Goal: Transaction & Acquisition: Obtain resource

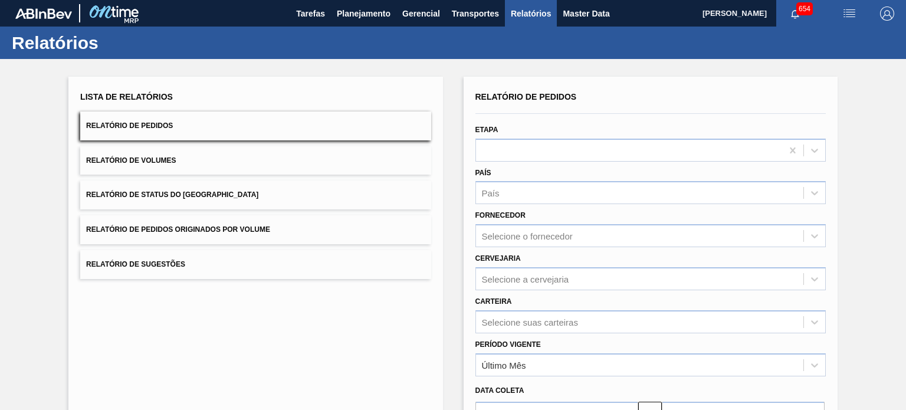
click at [177, 161] on button "Relatório de Volumes" at bounding box center [255, 160] width 350 height 29
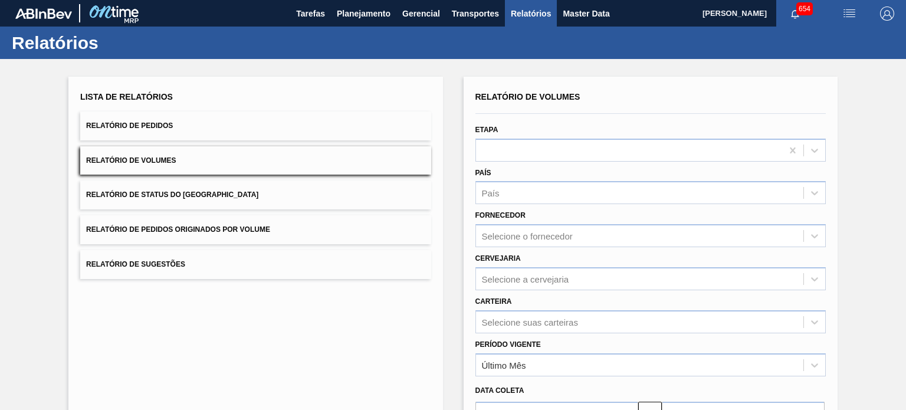
click at [800, 11] on span "654" at bounding box center [804, 8] width 17 height 13
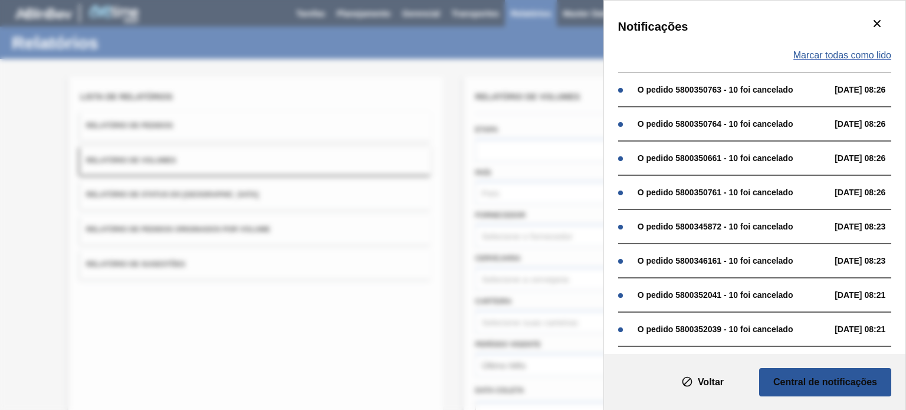
click at [860, 58] on span "Marcar todas como lido" at bounding box center [842, 55] width 98 height 11
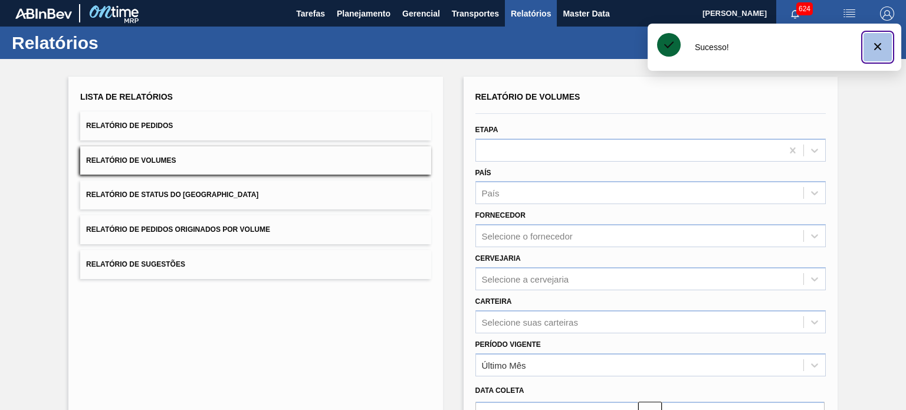
click at [877, 51] on icon "botão de ícone" at bounding box center [877, 47] width 14 height 14
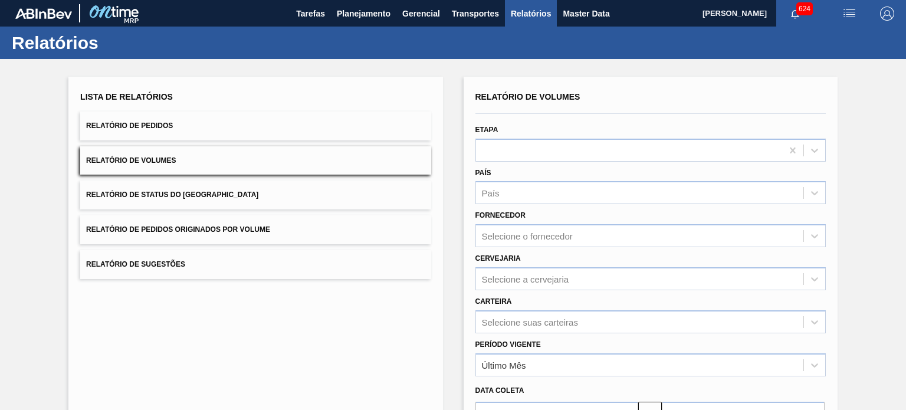
click at [871, 76] on div "Lista de Relatórios Relatório de Pedidos Relatório de Volumes Relatório de Stat…" at bounding box center [453, 302] width 906 height 487
click at [156, 157] on span "Relatório de Volumes" at bounding box center [131, 160] width 90 height 8
click at [168, 122] on span "Relatório de Pedidos" at bounding box center [129, 125] width 87 height 8
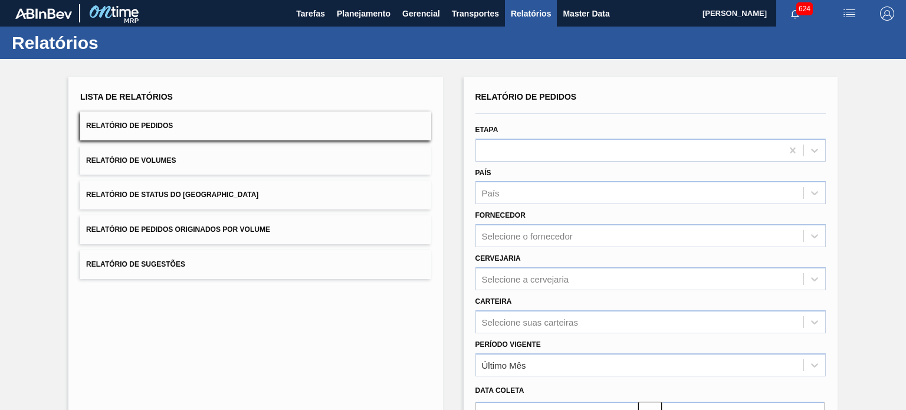
drag, startPoint x: 255, startPoint y: 117, endPoint x: 285, endPoint y: 124, distance: 30.9
click at [255, 117] on button "Relatório de Pedidos" at bounding box center [255, 125] width 350 height 29
click at [528, 277] on div "Selecione a cervejaria" at bounding box center [650, 278] width 350 height 23
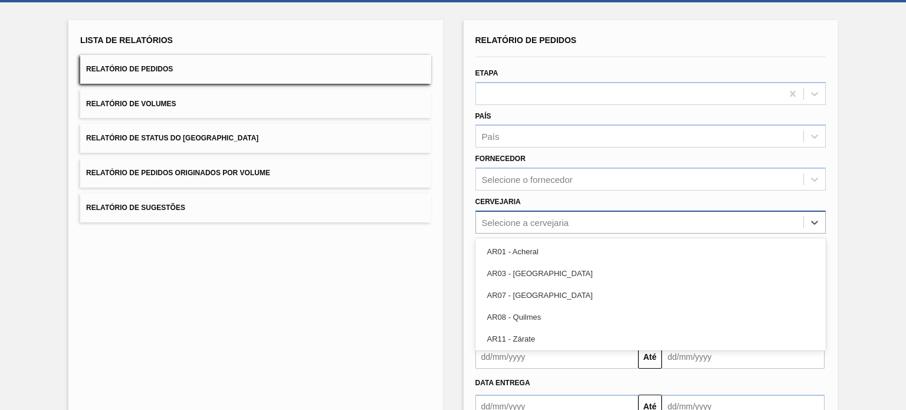
scroll to position [65, 0]
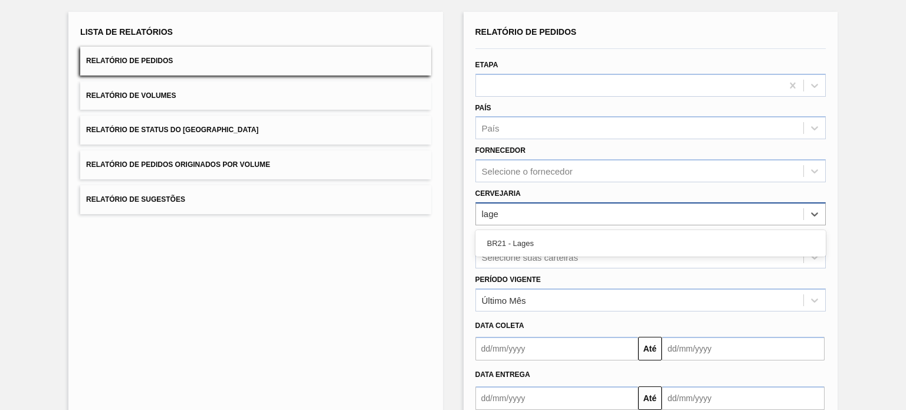
type input "lages"
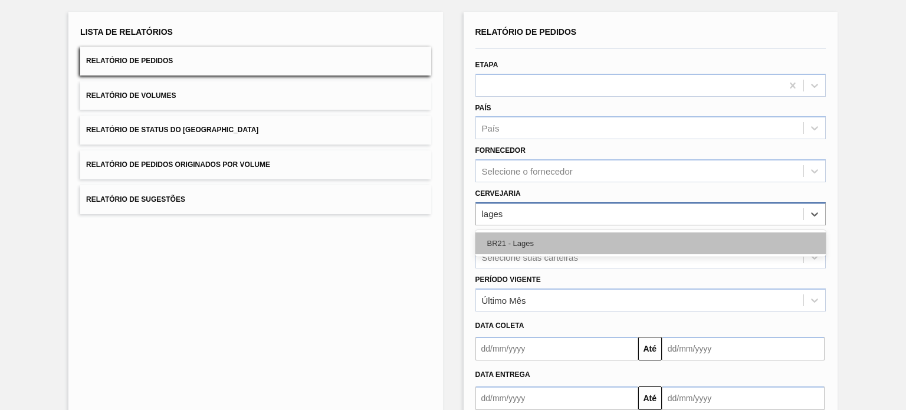
click at [509, 241] on div "BR21 - Lages" at bounding box center [650, 243] width 350 height 22
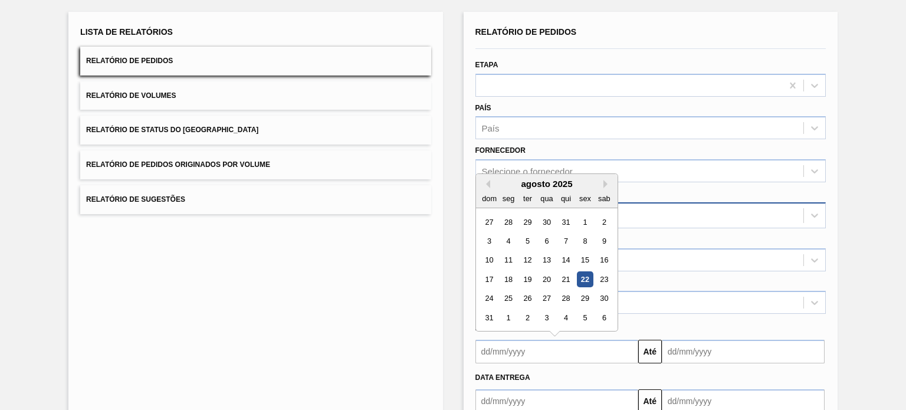
click at [507, 353] on input "text" at bounding box center [556, 352] width 163 height 24
click at [578, 223] on div "1" at bounding box center [585, 222] width 16 height 16
type input "[DATE]"
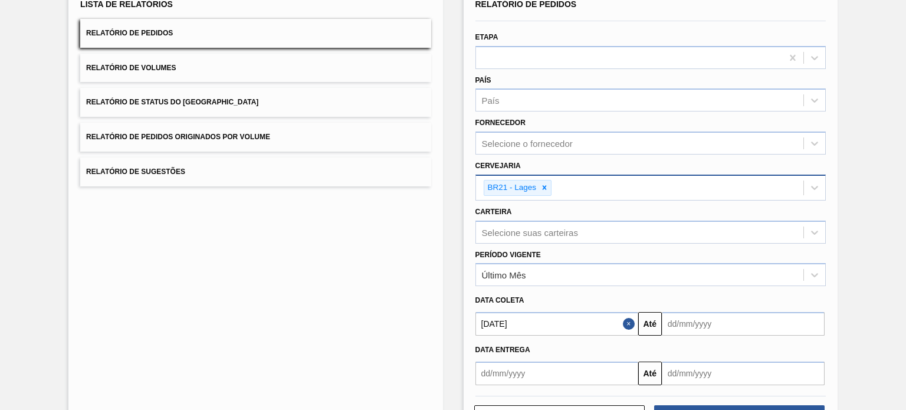
scroll to position [137, 0]
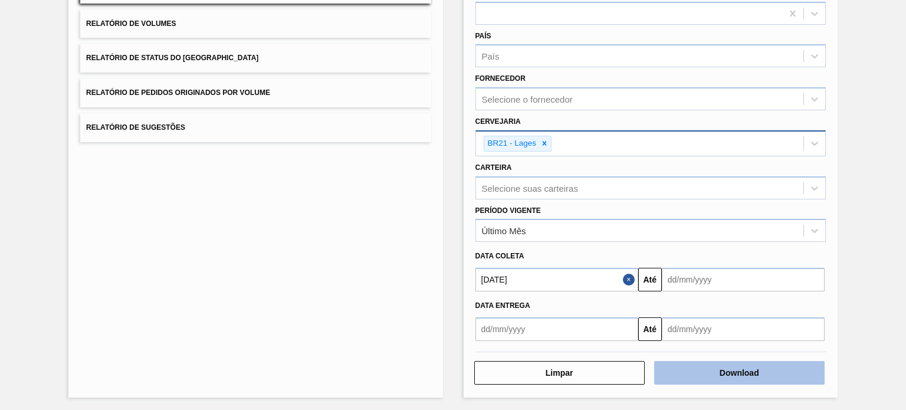
click at [724, 372] on button "Download" at bounding box center [739, 373] width 170 height 24
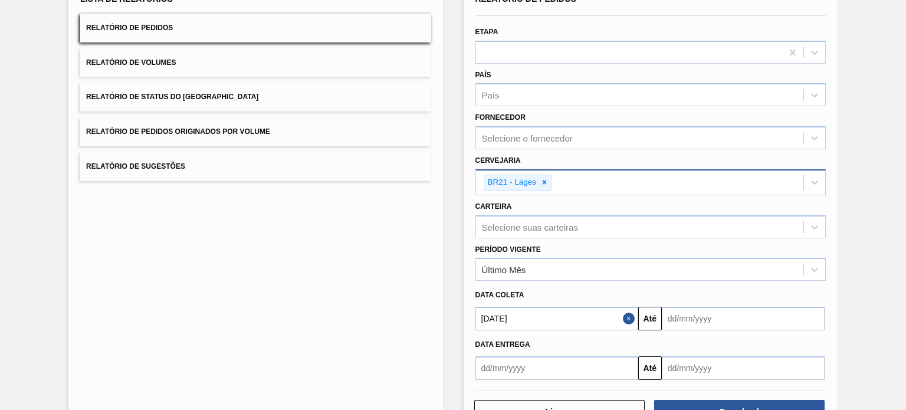
scroll to position [0, 0]
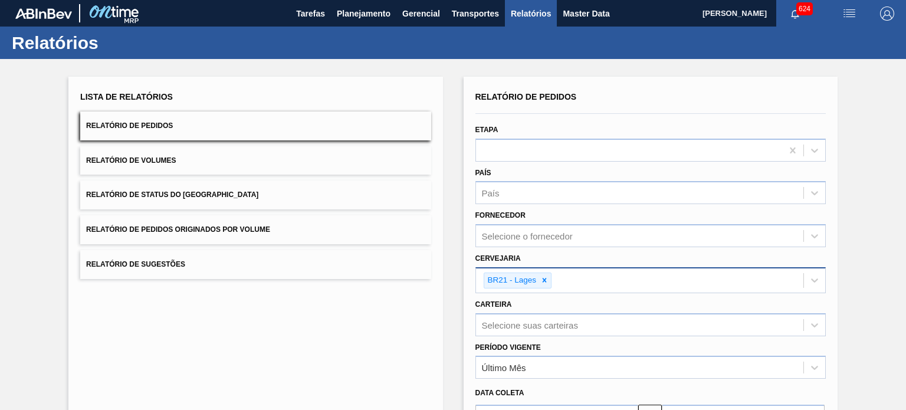
click at [842, 11] on img "button" at bounding box center [849, 13] width 14 height 14
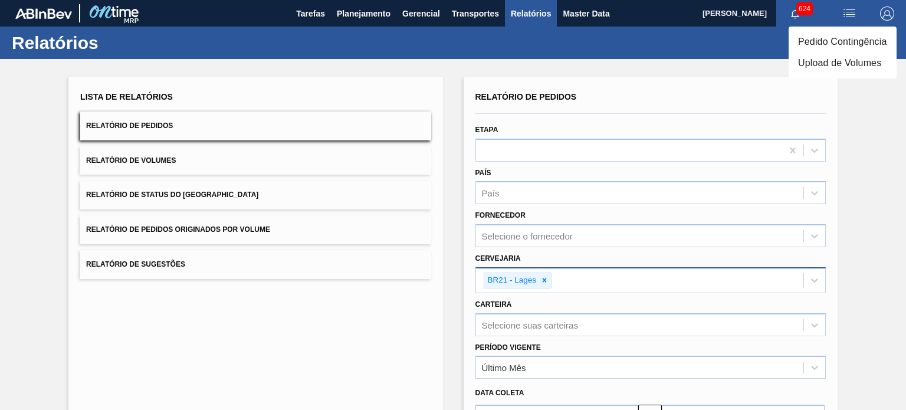
click at [822, 67] on li "Upload de Volumes" at bounding box center [842, 62] width 108 height 21
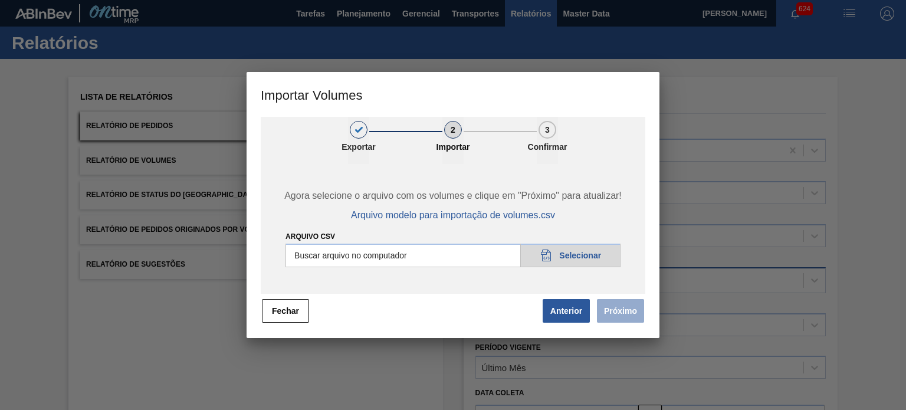
click at [554, 256] on input "Arquivo csv" at bounding box center [452, 256] width 335 height 24
type input "C:\fakepath\Template Subida LM.csv"
click at [625, 314] on button "Próximo" at bounding box center [620, 311] width 47 height 24
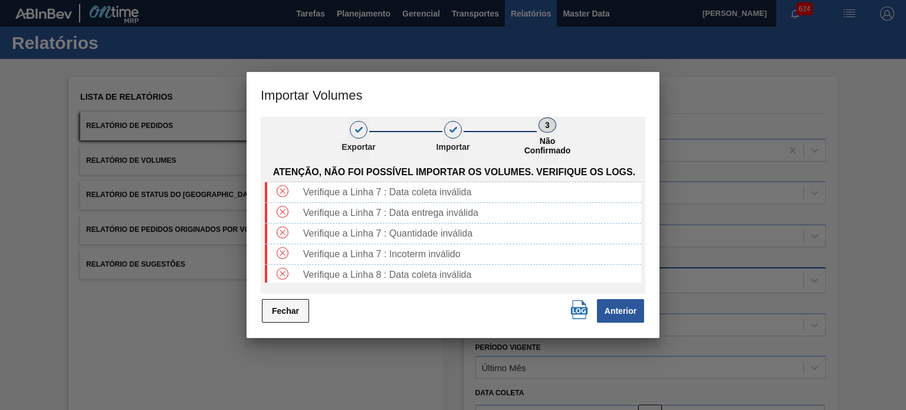
click at [297, 309] on button "Fechar" at bounding box center [285, 311] width 47 height 24
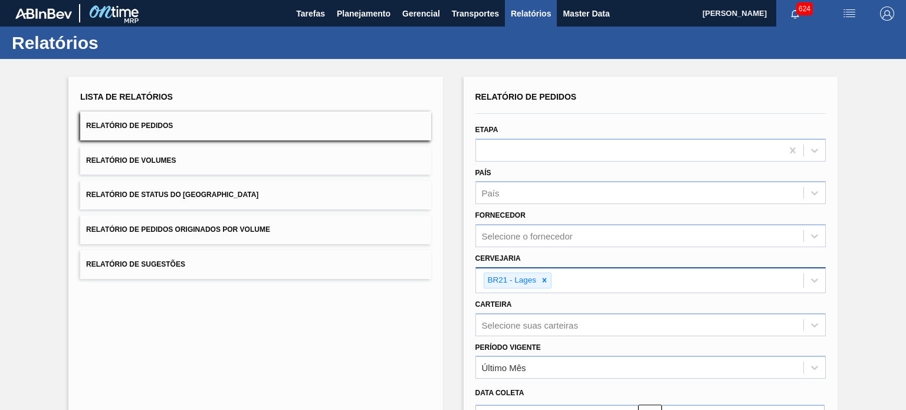
click at [847, 13] on img "button" at bounding box center [849, 13] width 14 height 14
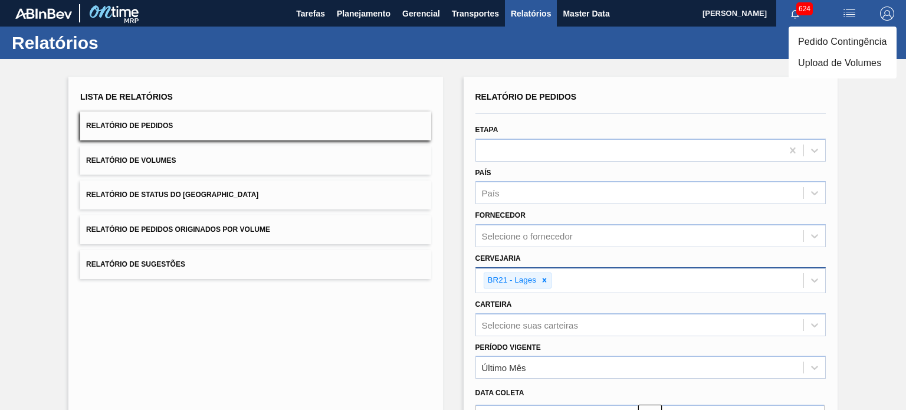
click at [825, 65] on li "Upload de Volumes" at bounding box center [842, 62] width 108 height 21
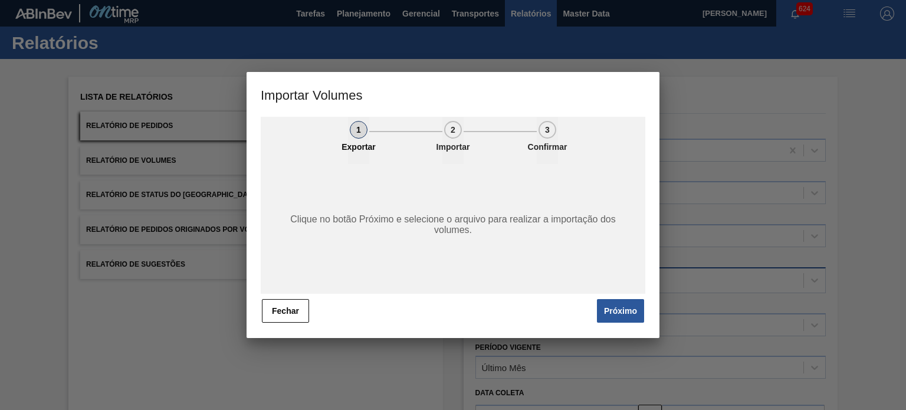
click at [611, 315] on button "Próximo" at bounding box center [620, 311] width 47 height 24
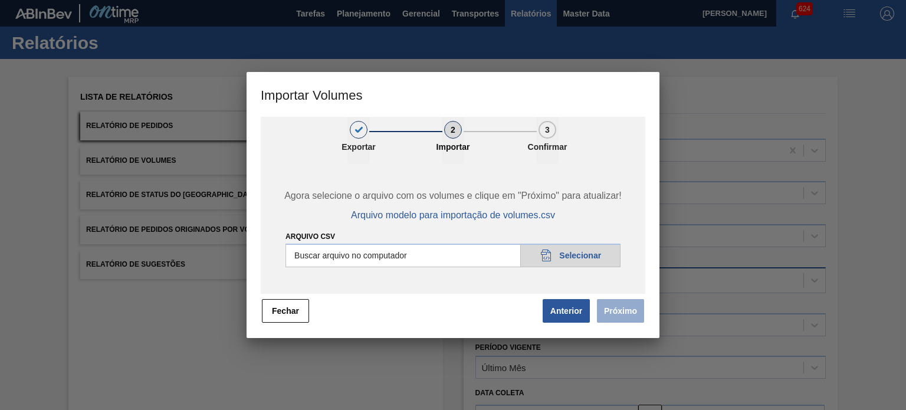
click at [588, 256] on input "Arquivo csv" at bounding box center [452, 256] width 335 height 24
type input "C:\fakepath\Template Subida LM.csv"
click at [637, 317] on button "Próximo" at bounding box center [620, 311] width 47 height 24
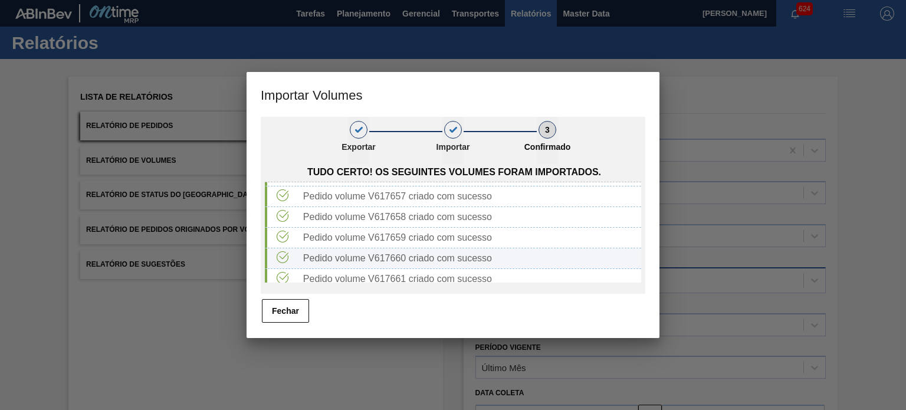
scroll to position [22, 0]
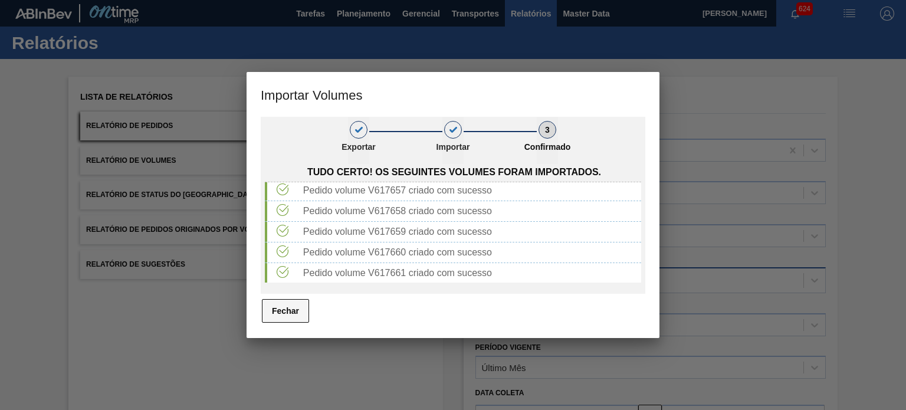
click at [304, 305] on button "Fechar" at bounding box center [285, 311] width 47 height 24
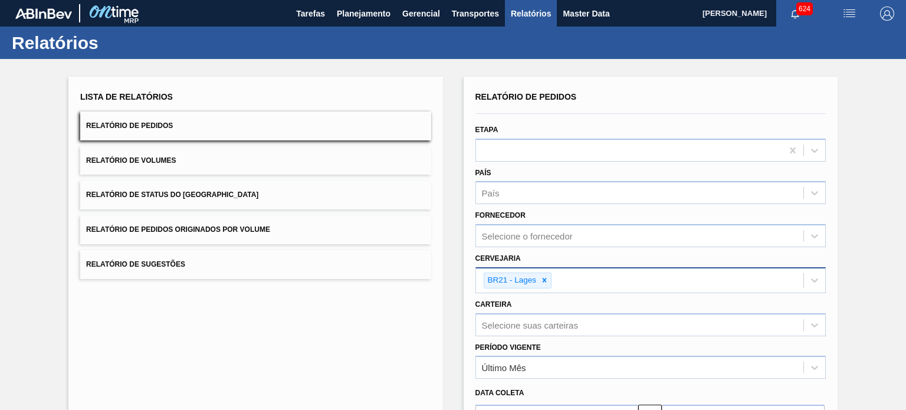
click at [456, 267] on div "Lista de Relatórios Relatório de Pedidos Relatório de Volumes Relatório de Stat…" at bounding box center [453, 304] width 906 height 490
click at [420, 9] on span "Gerencial" at bounding box center [421, 13] width 38 height 14
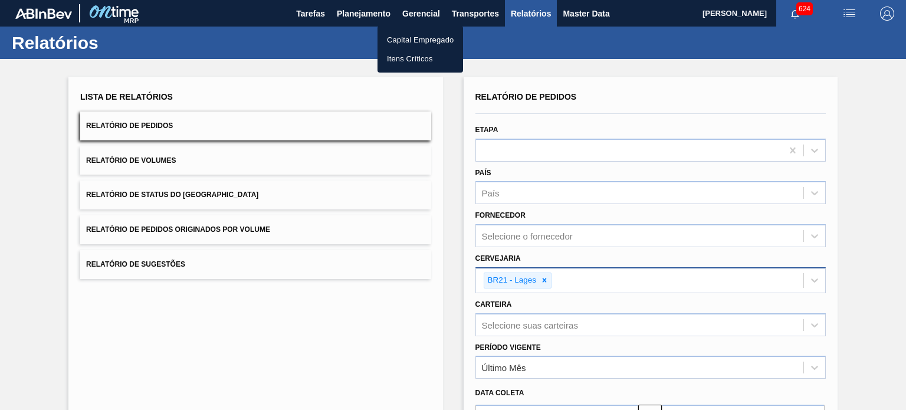
click at [468, 14] on div at bounding box center [453, 205] width 906 height 410
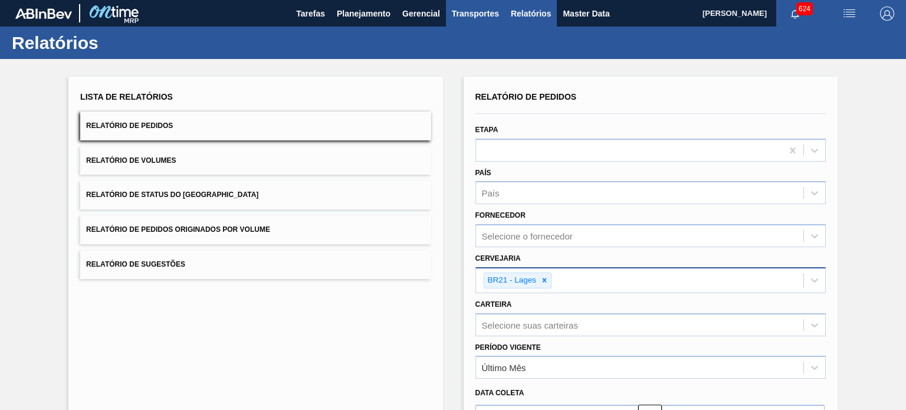
click at [468, 0] on body "Tarefas Planejamento Gerencial Transportes Relatórios Master Data [PERSON_NAME]…" at bounding box center [453, 0] width 906 height 0
click at [472, 13] on span "Transportes" at bounding box center [475, 13] width 47 height 14
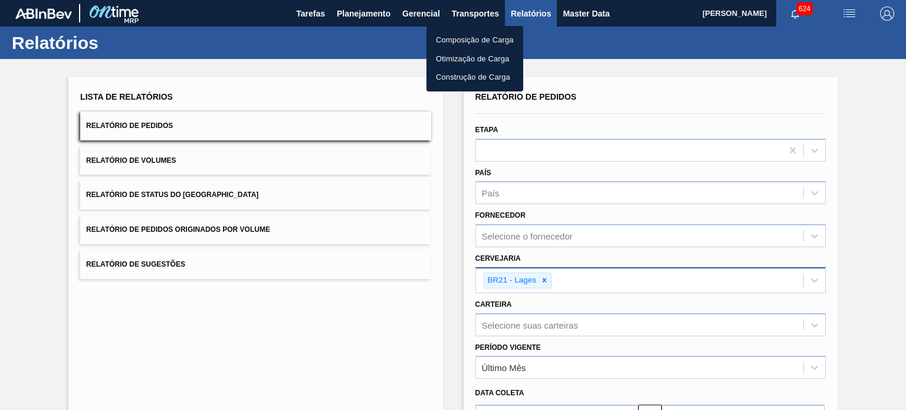
click at [459, 55] on li "Otimização de Carga" at bounding box center [474, 59] width 97 height 19
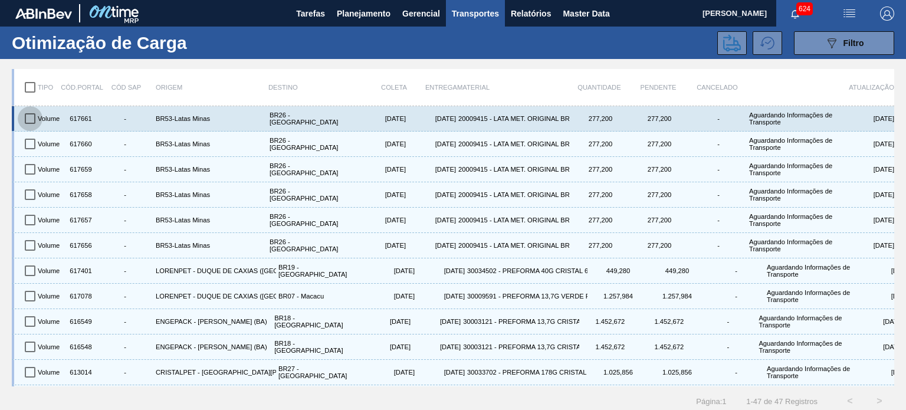
click at [31, 118] on input "checkbox" at bounding box center [30, 118] width 25 height 25
checkbox input "true"
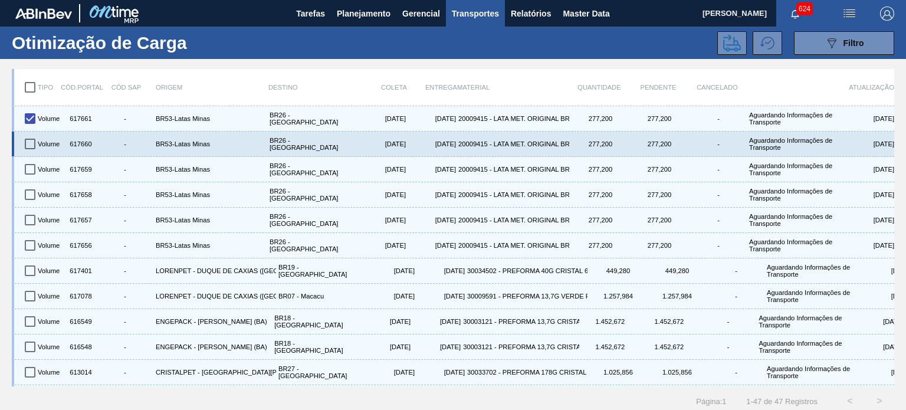
click at [26, 145] on input "checkbox" at bounding box center [30, 143] width 25 height 25
checkbox input "true"
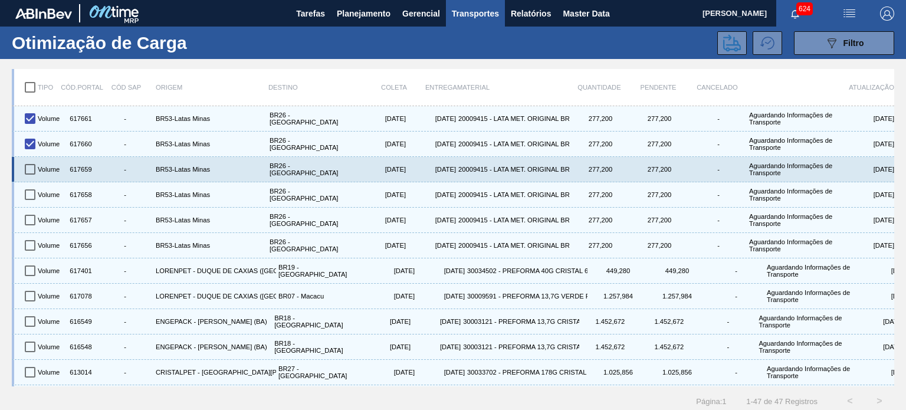
click at [34, 171] on input "checkbox" at bounding box center [30, 169] width 25 height 25
checkbox input "true"
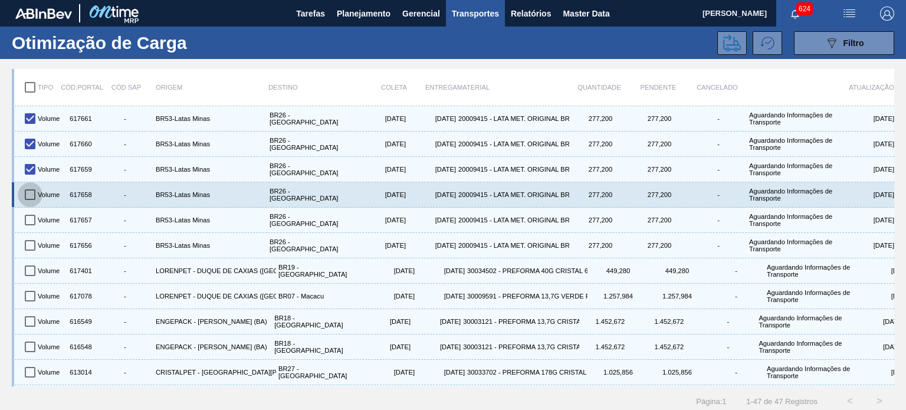
click at [28, 188] on input "checkbox" at bounding box center [30, 194] width 25 height 25
checkbox input "true"
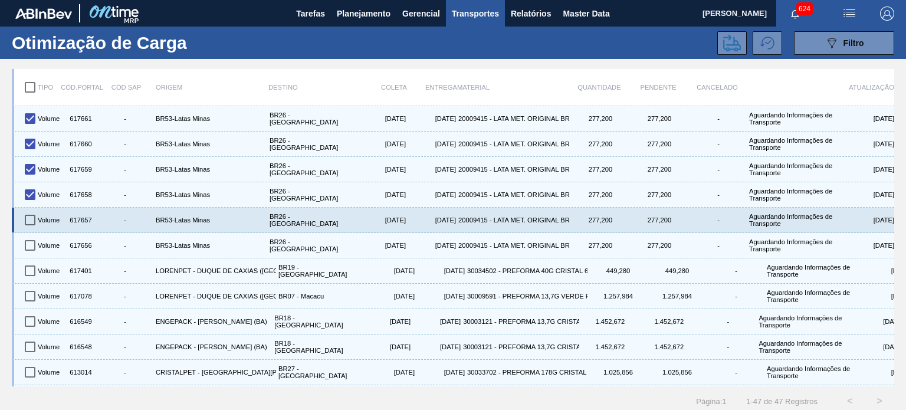
click at [28, 214] on input "checkbox" at bounding box center [30, 220] width 25 height 25
checkbox input "true"
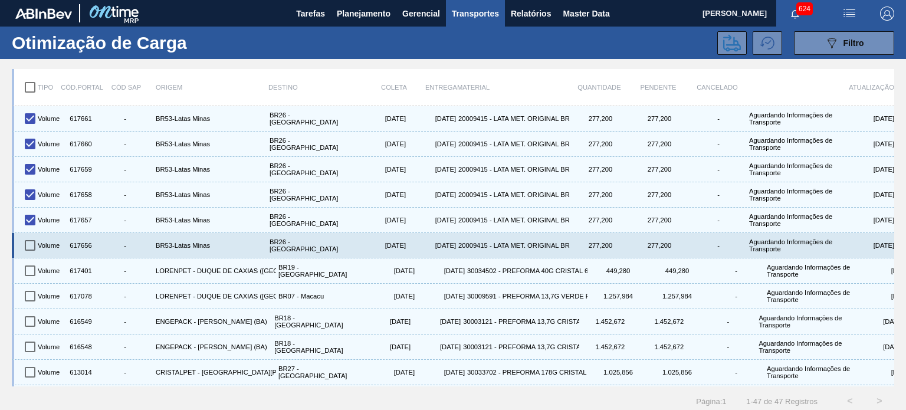
click at [33, 235] on input "checkbox" at bounding box center [30, 245] width 25 height 25
checkbox input "true"
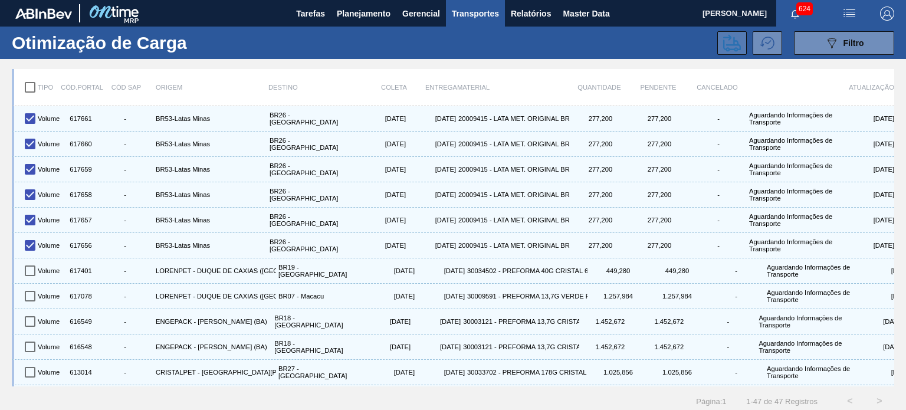
click at [738, 45] on icon at bounding box center [732, 42] width 18 height 17
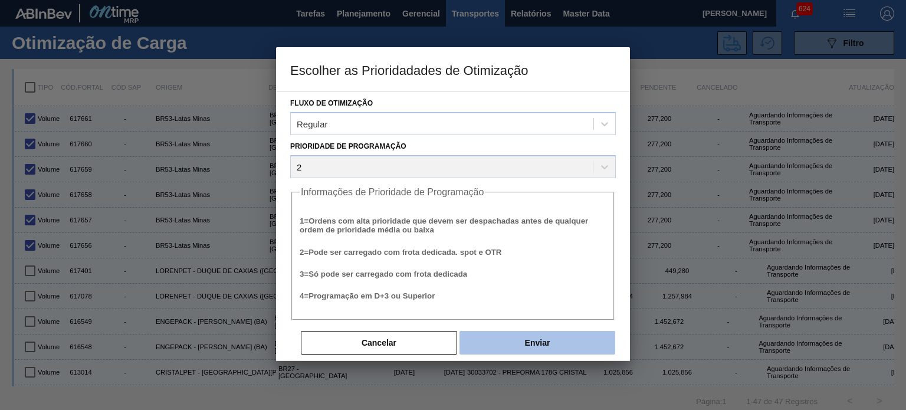
click at [542, 336] on button "Enviar" at bounding box center [537, 343] width 156 height 24
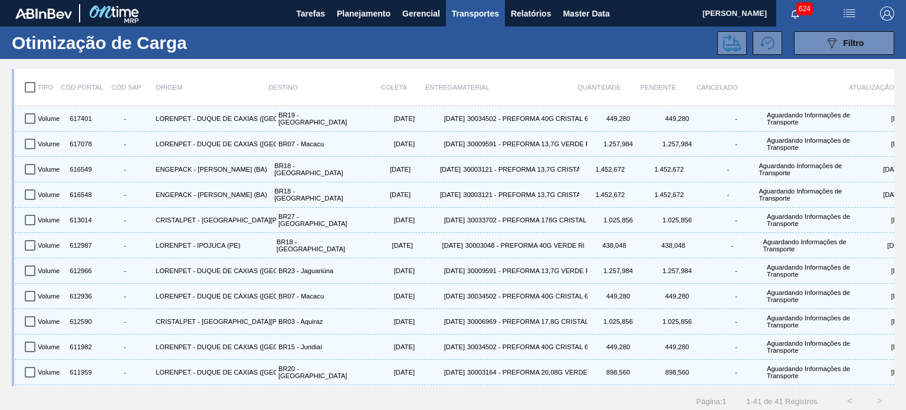
click at [798, 11] on span "624" at bounding box center [804, 8] width 17 height 13
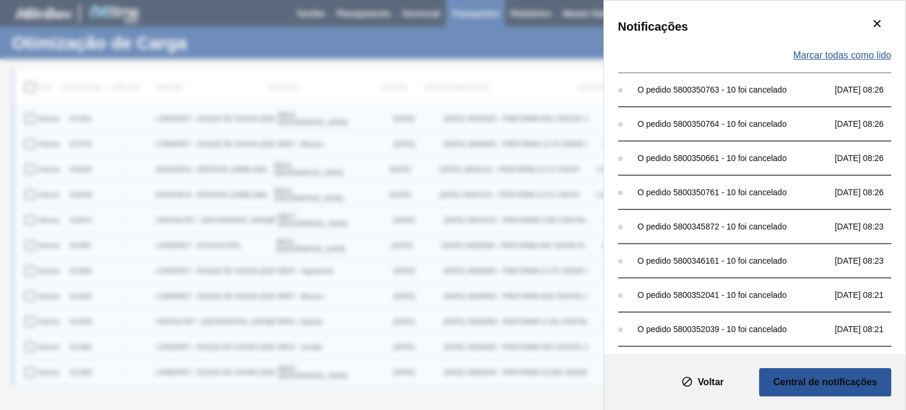
click at [858, 60] on span "Marcar todas como lido" at bounding box center [842, 55] width 98 height 11
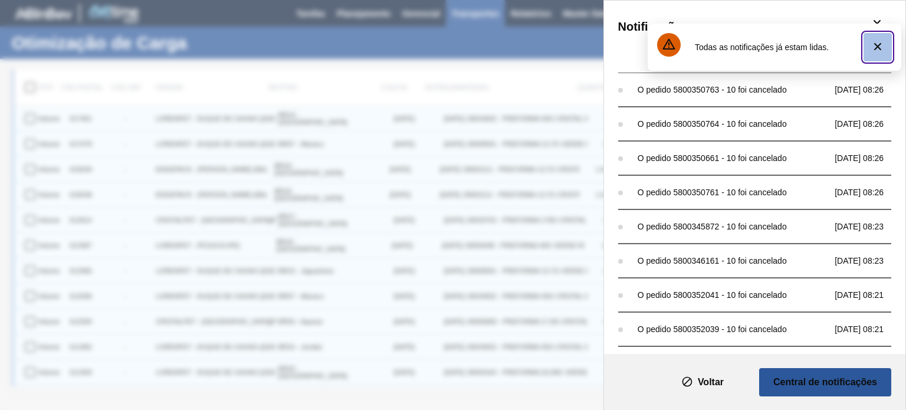
click at [880, 48] on icon "botão de ícone" at bounding box center [877, 46] width 7 height 7
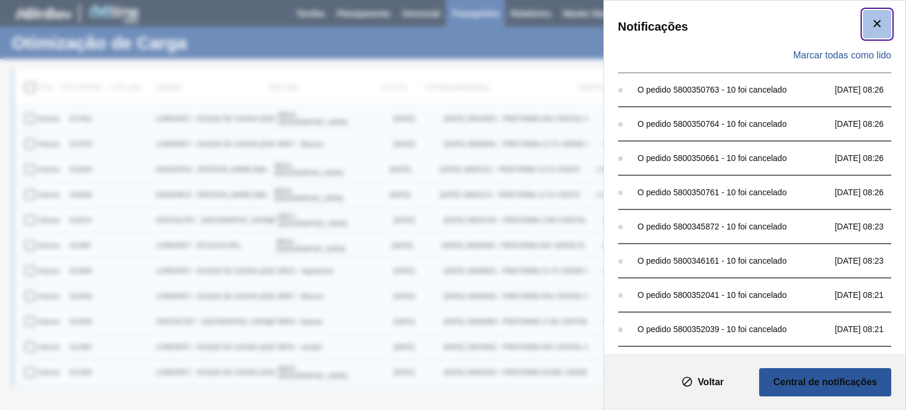
click at [875, 27] on icon "botão de ícone" at bounding box center [877, 24] width 14 height 14
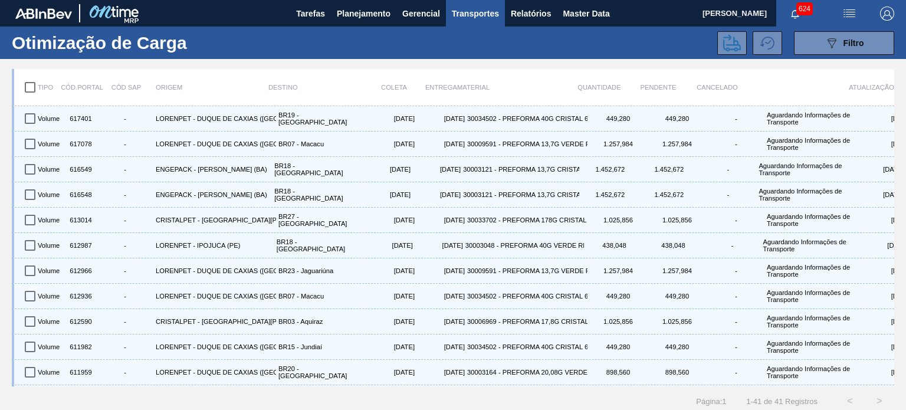
click at [601, 47] on div "089F7B8B-B2A5-4AFE-B5C0-19BA573D28AC Filtro" at bounding box center [558, 43] width 684 height 24
click at [577, 13] on span "Master Data" at bounding box center [585, 13] width 47 height 14
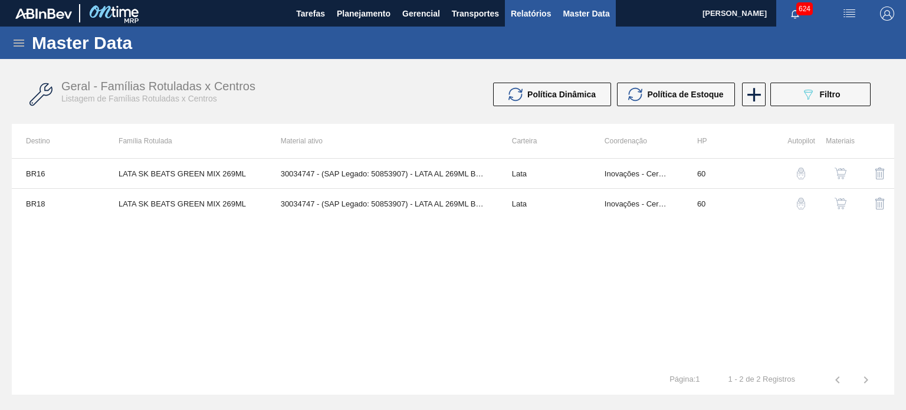
click at [528, 15] on span "Relatórios" at bounding box center [531, 13] width 40 height 14
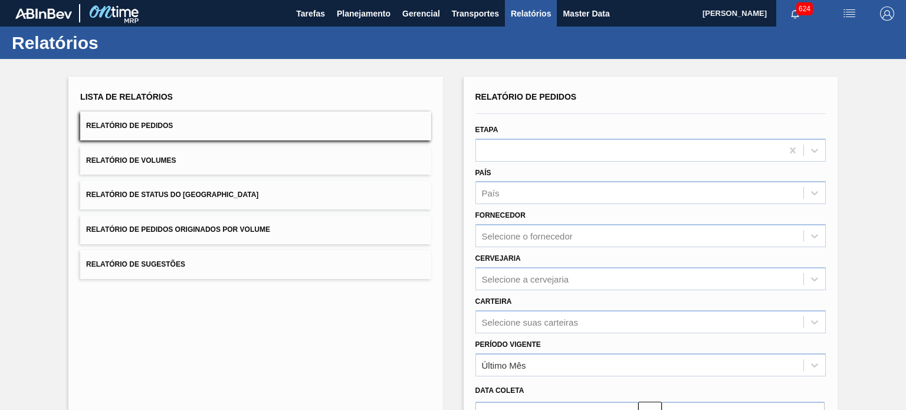
click at [191, 169] on button "Relatório de Volumes" at bounding box center [255, 160] width 350 height 29
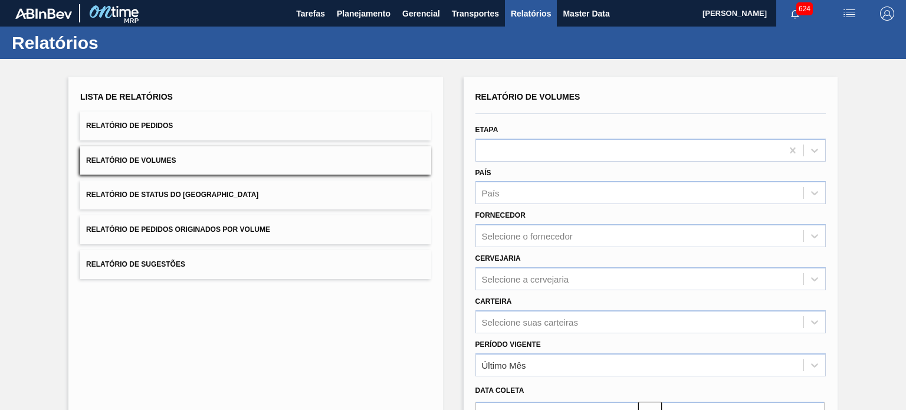
click at [195, 124] on button "Relatório de Pedidos" at bounding box center [255, 125] width 350 height 29
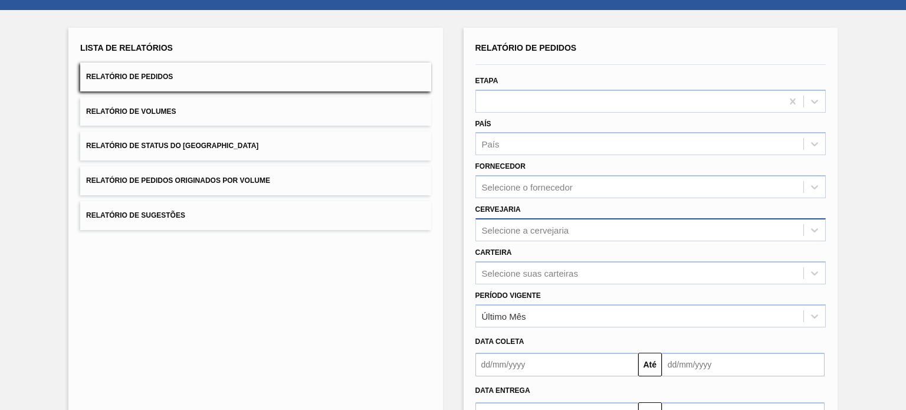
click at [514, 241] on div "Selecione a cervejaria" at bounding box center [650, 229] width 350 height 23
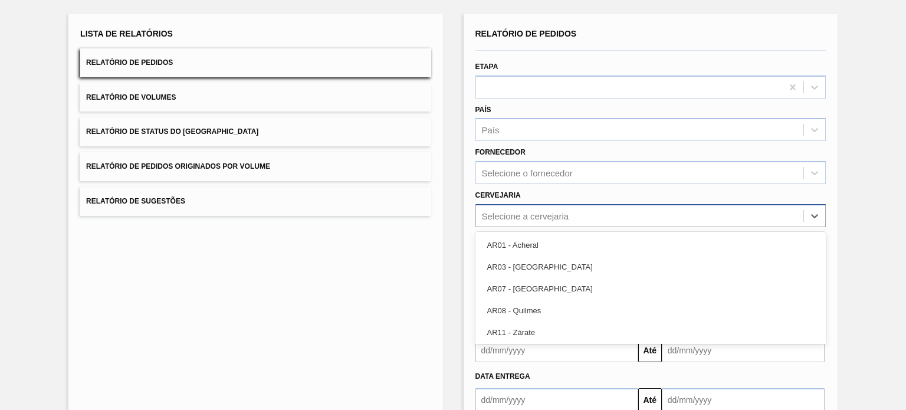
scroll to position [65, 0]
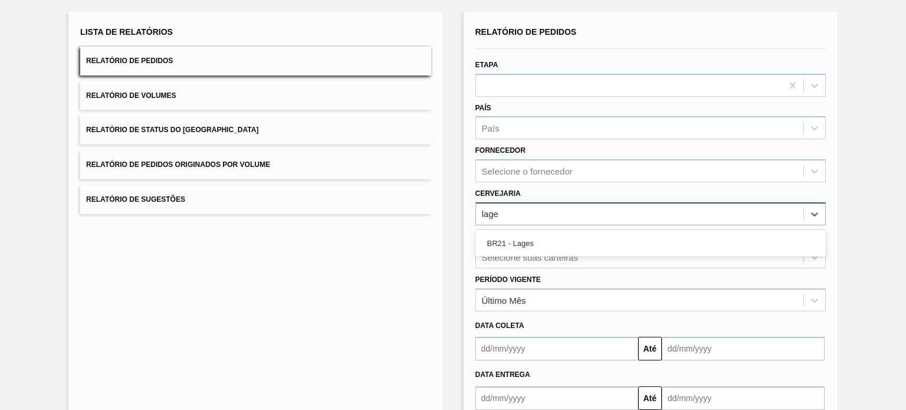
type input "lages"
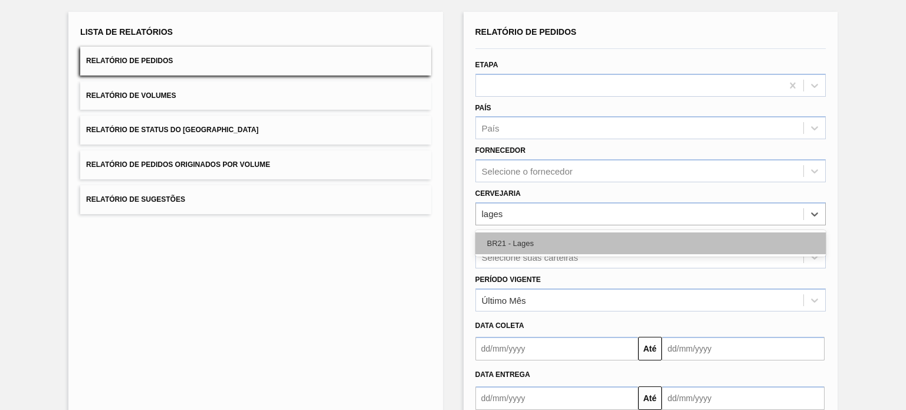
click at [519, 249] on div "BR21 - Lages" at bounding box center [650, 243] width 350 height 22
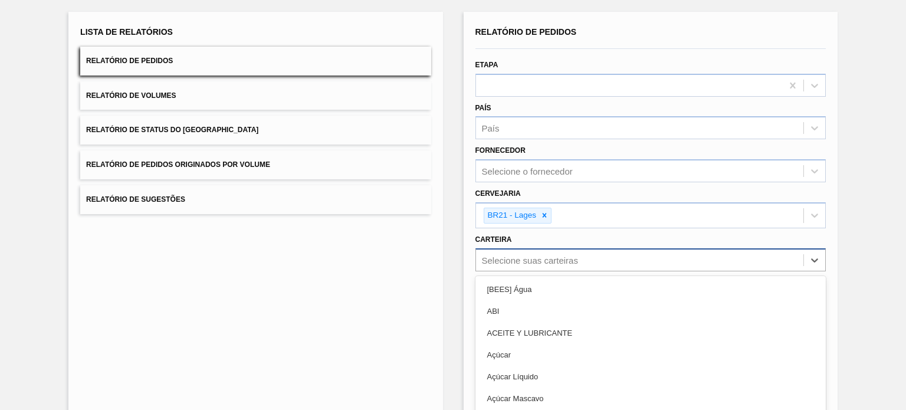
click at [516, 254] on div "option ABI focused, 2 of 101. 101 results available. Use Up and Down to choose …" at bounding box center [650, 259] width 350 height 23
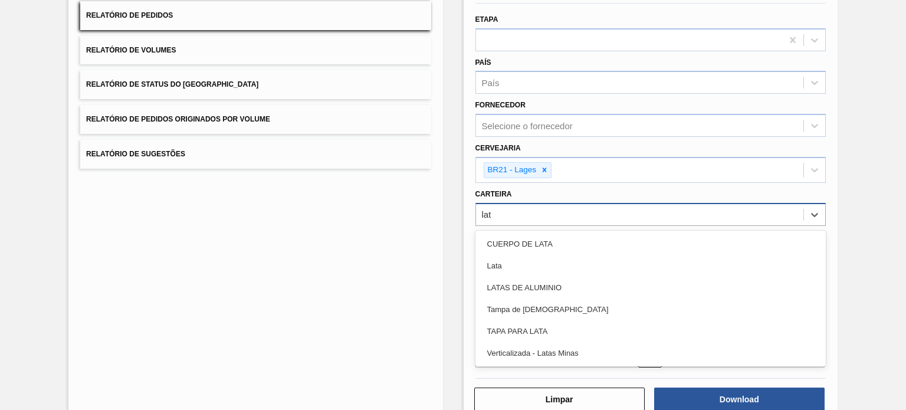
type input "lata"
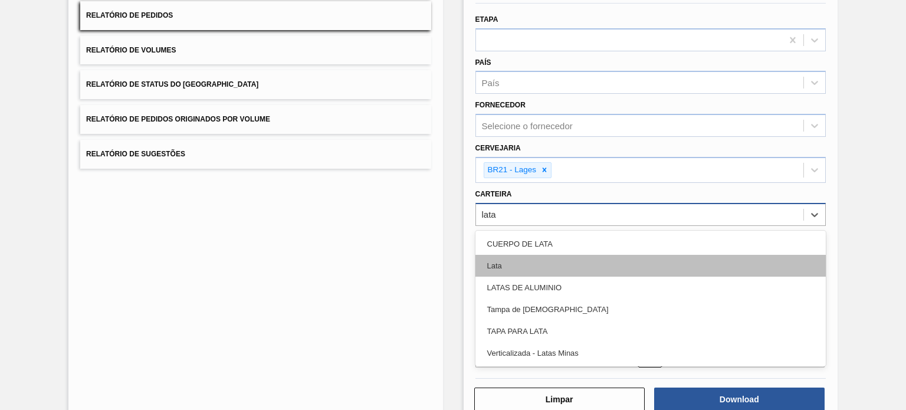
click at [515, 259] on div "Lata" at bounding box center [650, 266] width 350 height 22
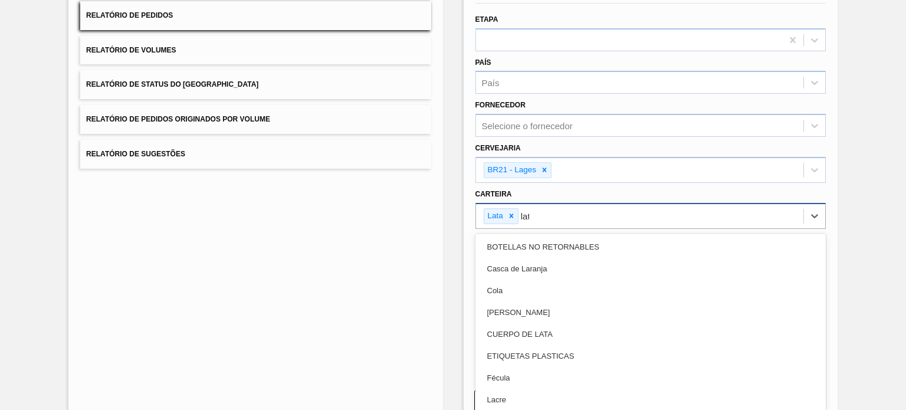
type input "lata"
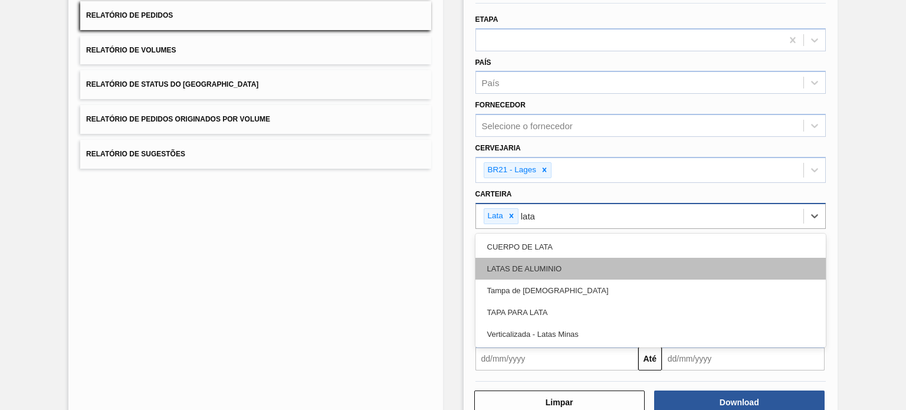
click at [515, 264] on div "LATAS DE ALUMINIO" at bounding box center [650, 269] width 350 height 22
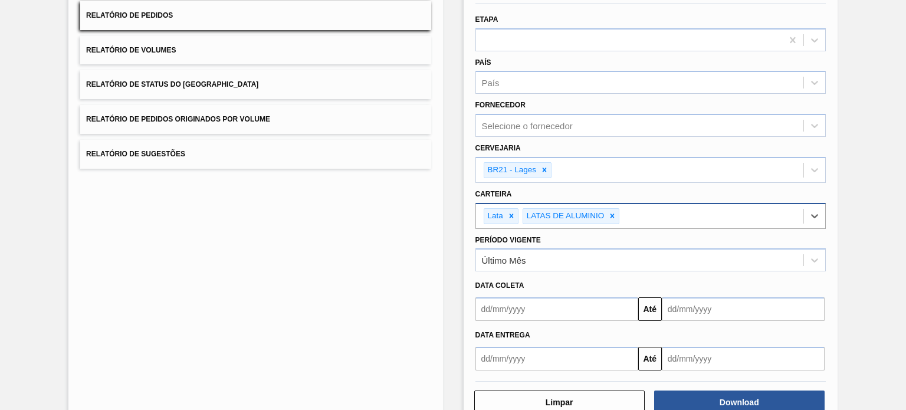
click at [532, 312] on input "text" at bounding box center [556, 309] width 163 height 24
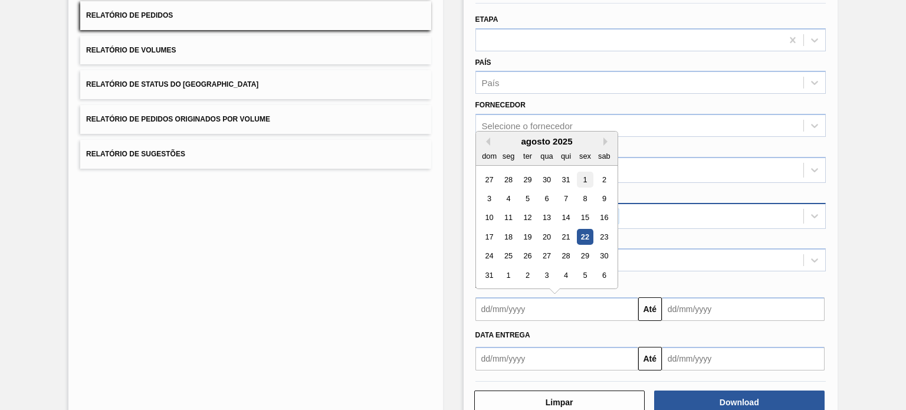
click at [581, 177] on div "1" at bounding box center [585, 180] width 16 height 16
type input "[DATE]"
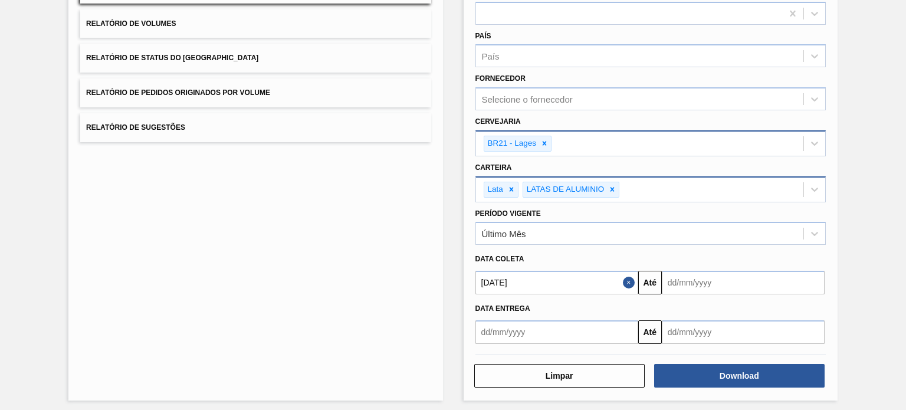
scroll to position [139, 0]
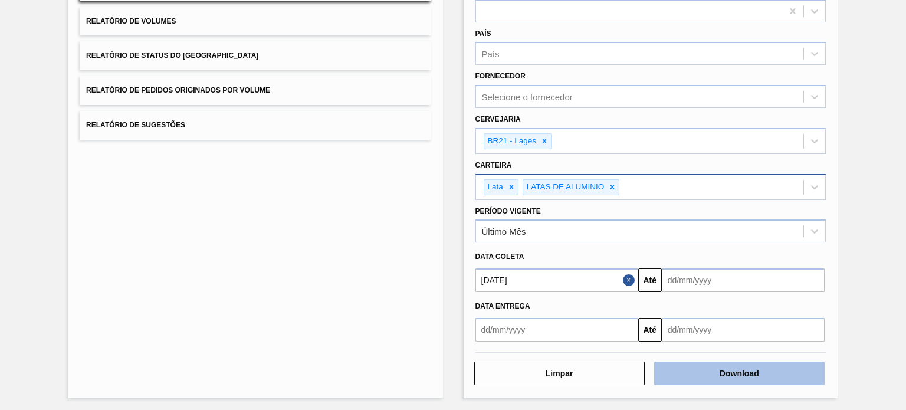
click at [750, 374] on button "Download" at bounding box center [739, 373] width 170 height 24
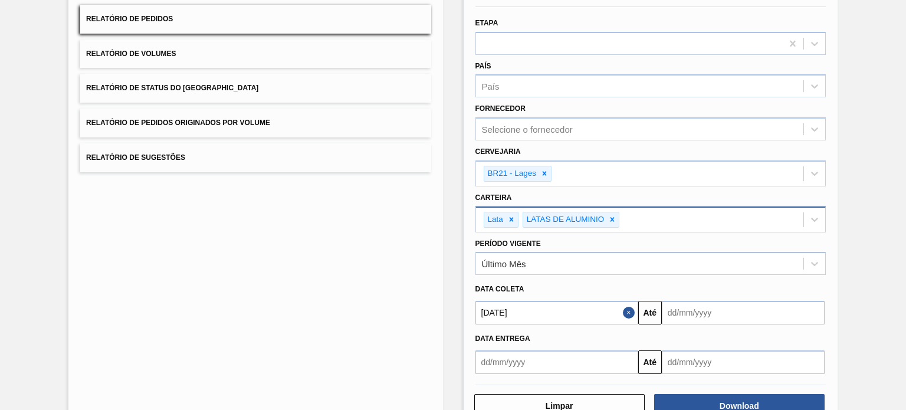
scroll to position [0, 0]
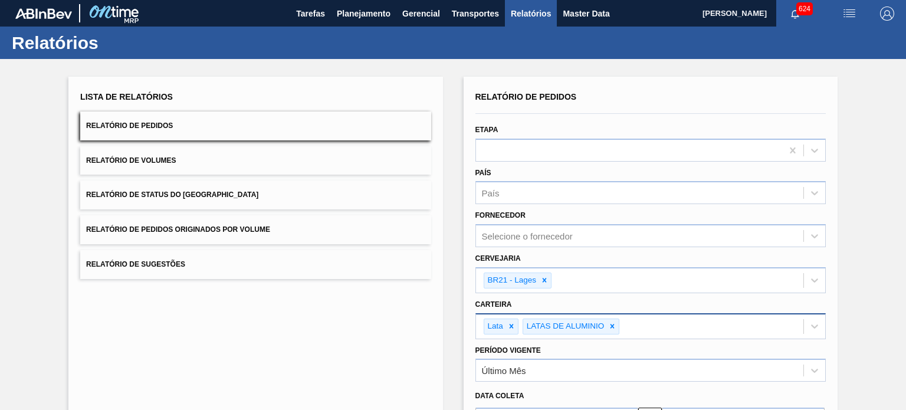
click at [145, 152] on button "Relatório de Volumes" at bounding box center [255, 160] width 350 height 29
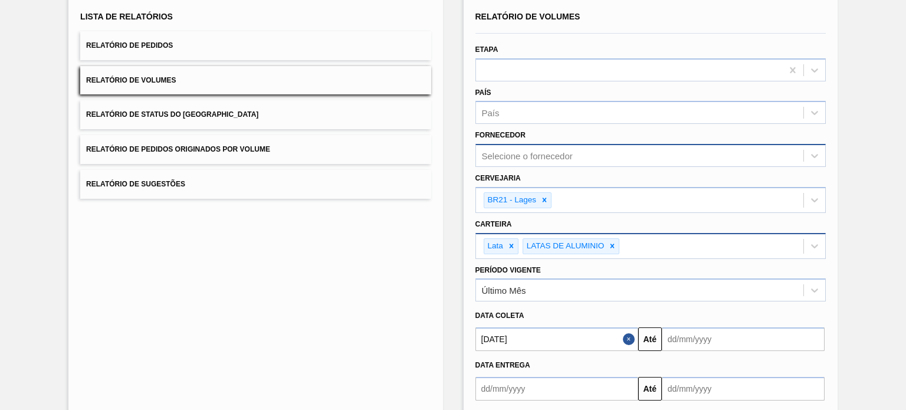
scroll to position [139, 0]
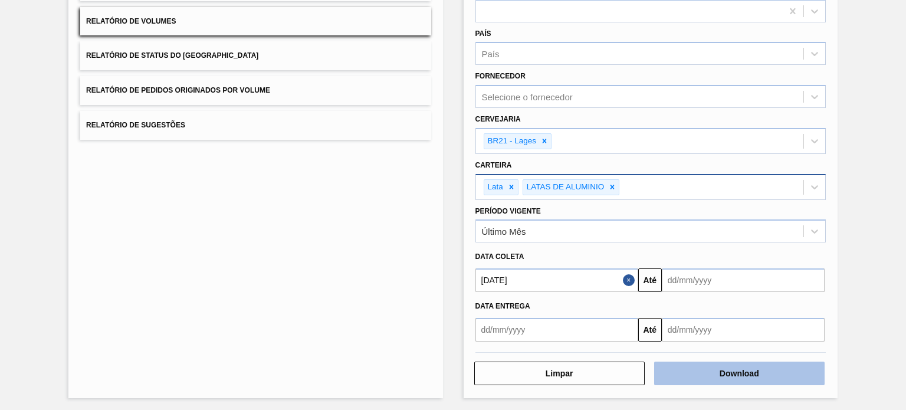
click at [748, 377] on button "Download" at bounding box center [739, 373] width 170 height 24
